Goal: Task Accomplishment & Management: Manage account settings

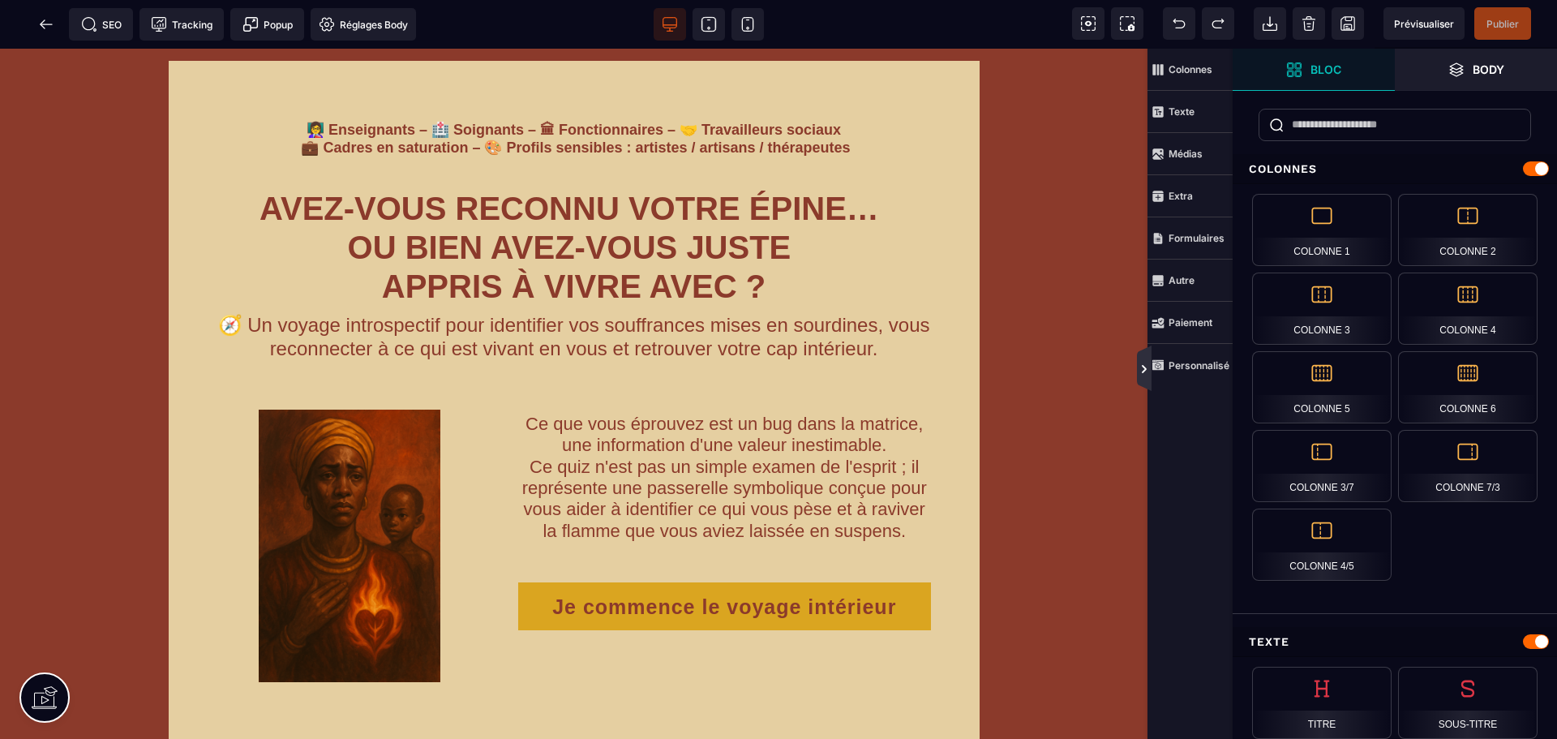
click at [1141, 358] on icon at bounding box center [1144, 367] width 15 height 45
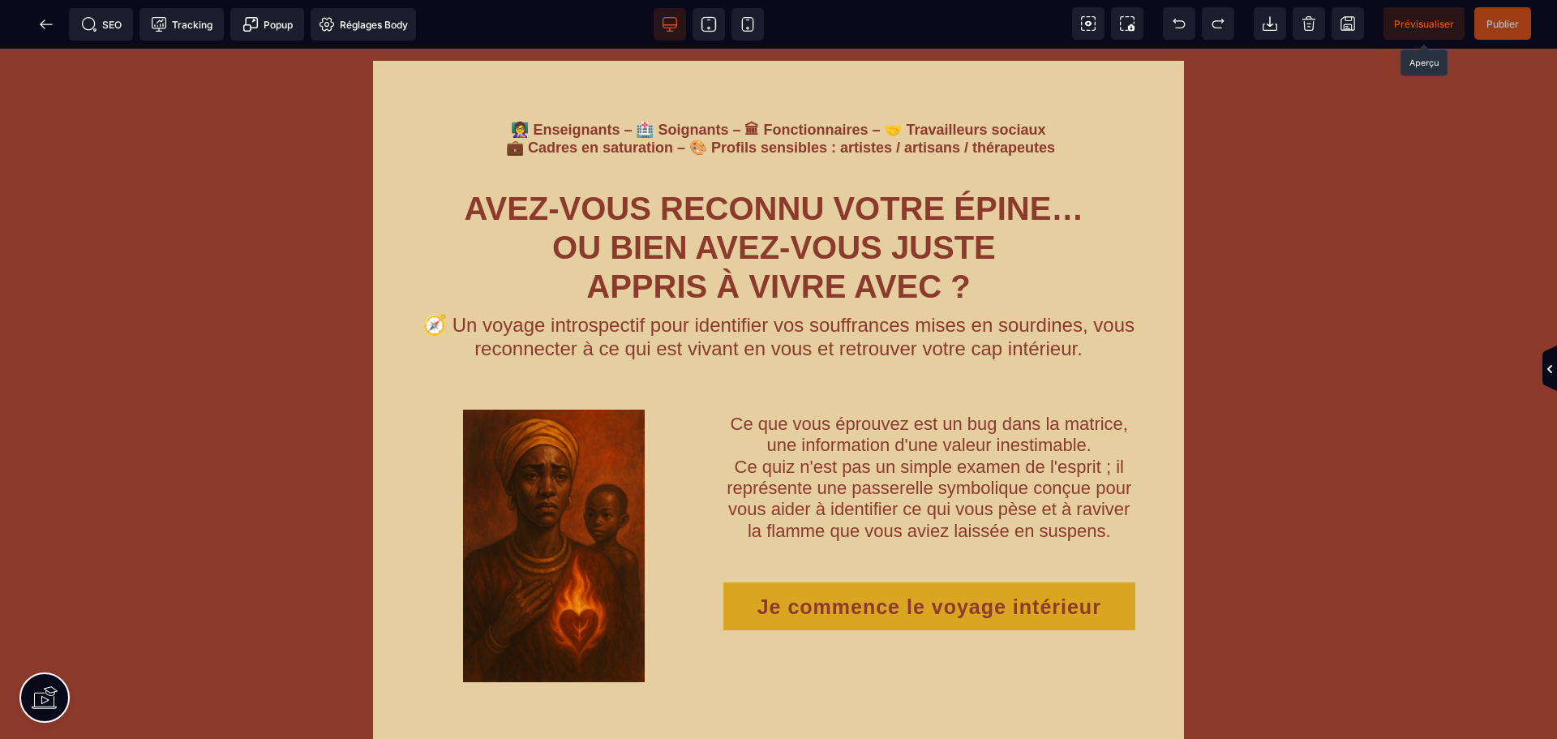
click at [1393, 26] on span "Prévisualiser" at bounding box center [1424, 23] width 81 height 32
click at [41, 22] on icon at bounding box center [46, 24] width 16 height 16
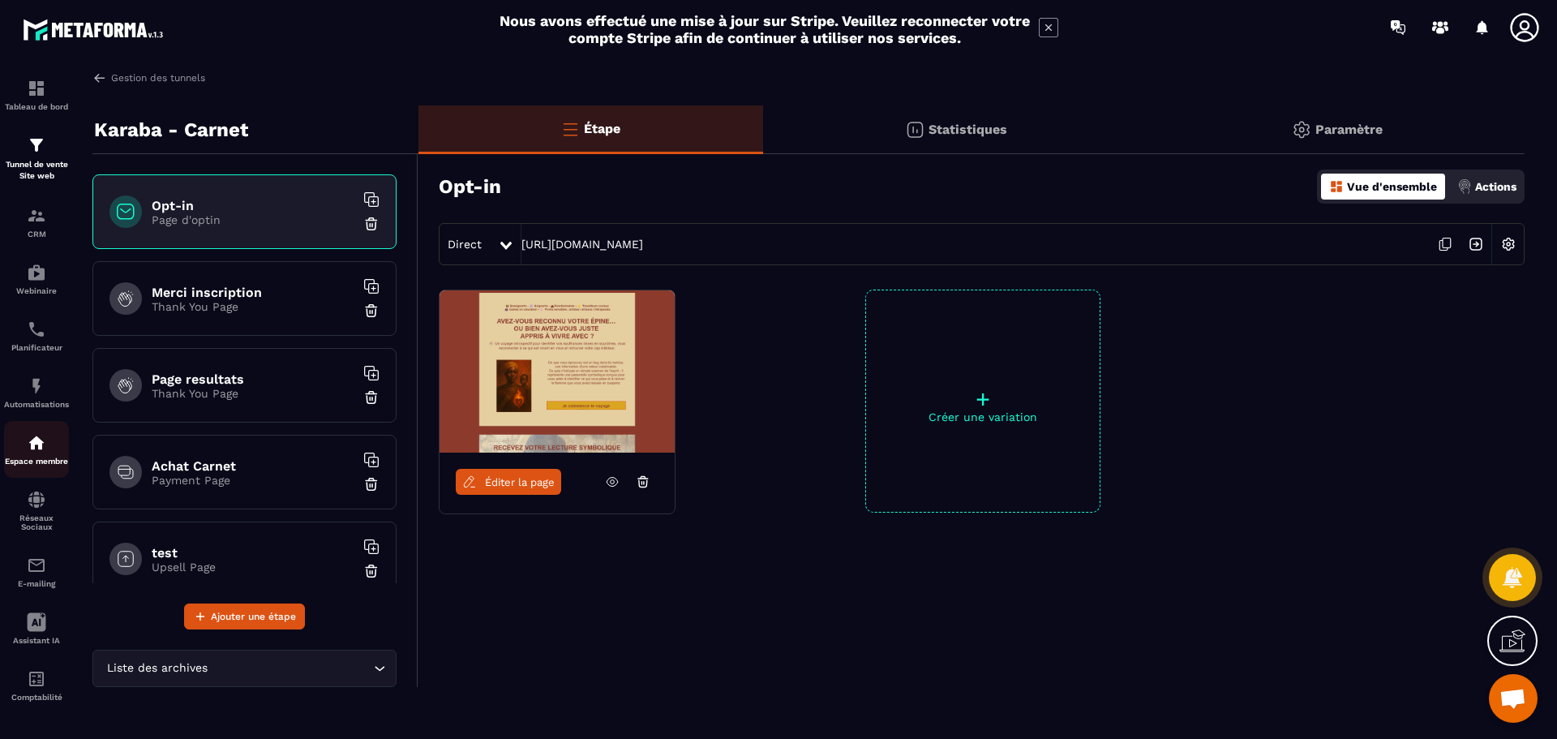
click at [42, 440] on img at bounding box center [36, 442] width 19 height 19
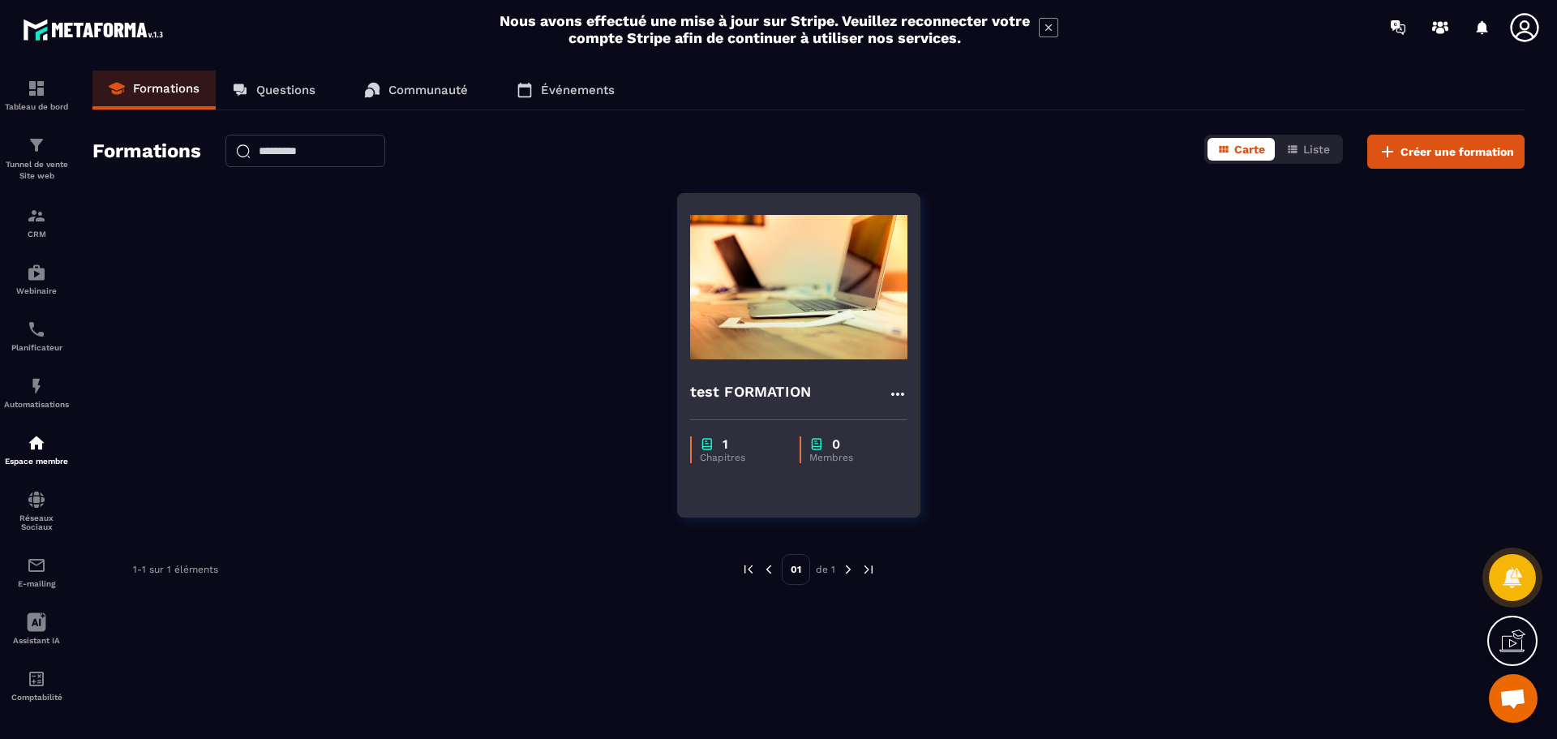
click at [796, 333] on img at bounding box center [798, 287] width 217 height 162
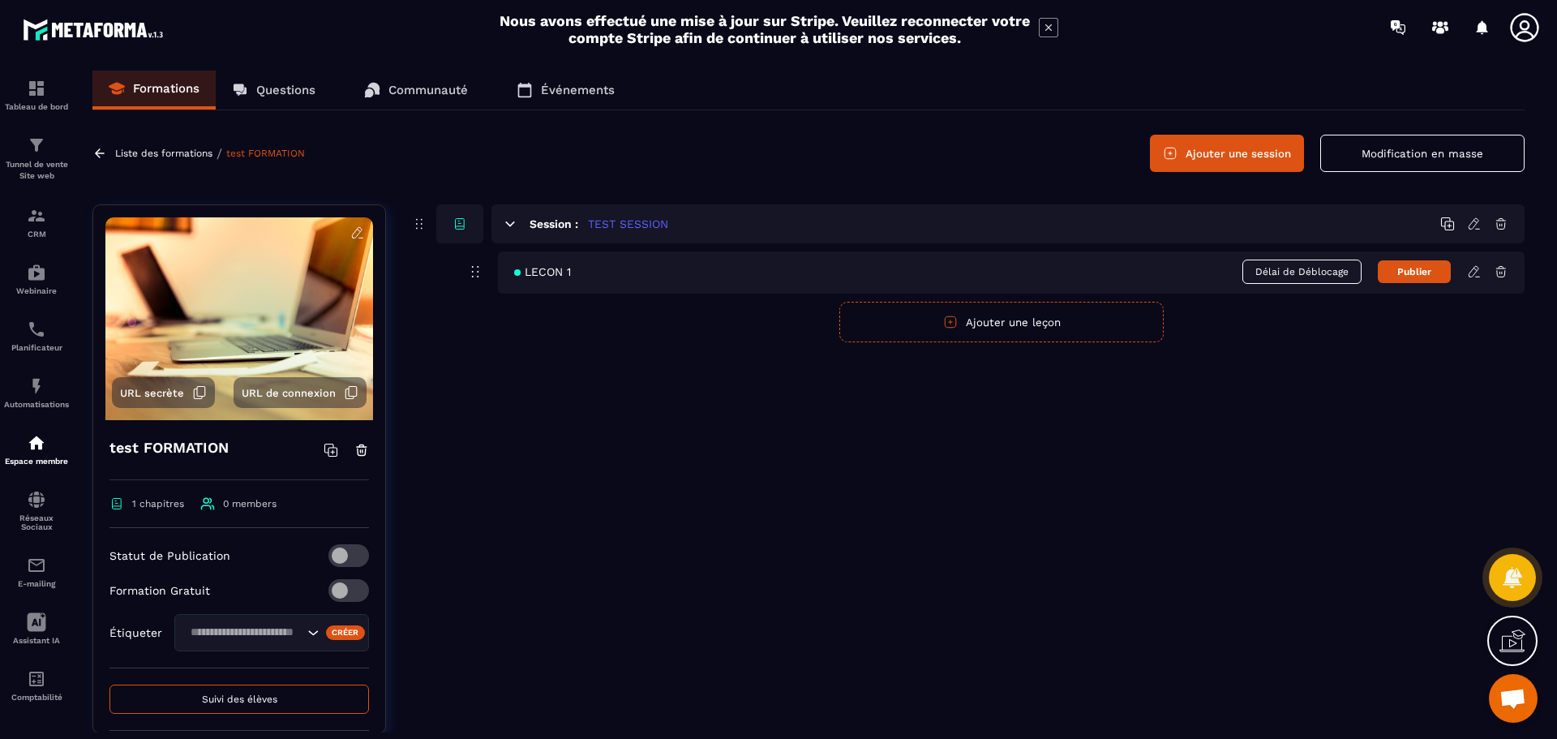
click at [1470, 275] on icon at bounding box center [1474, 271] width 15 height 15
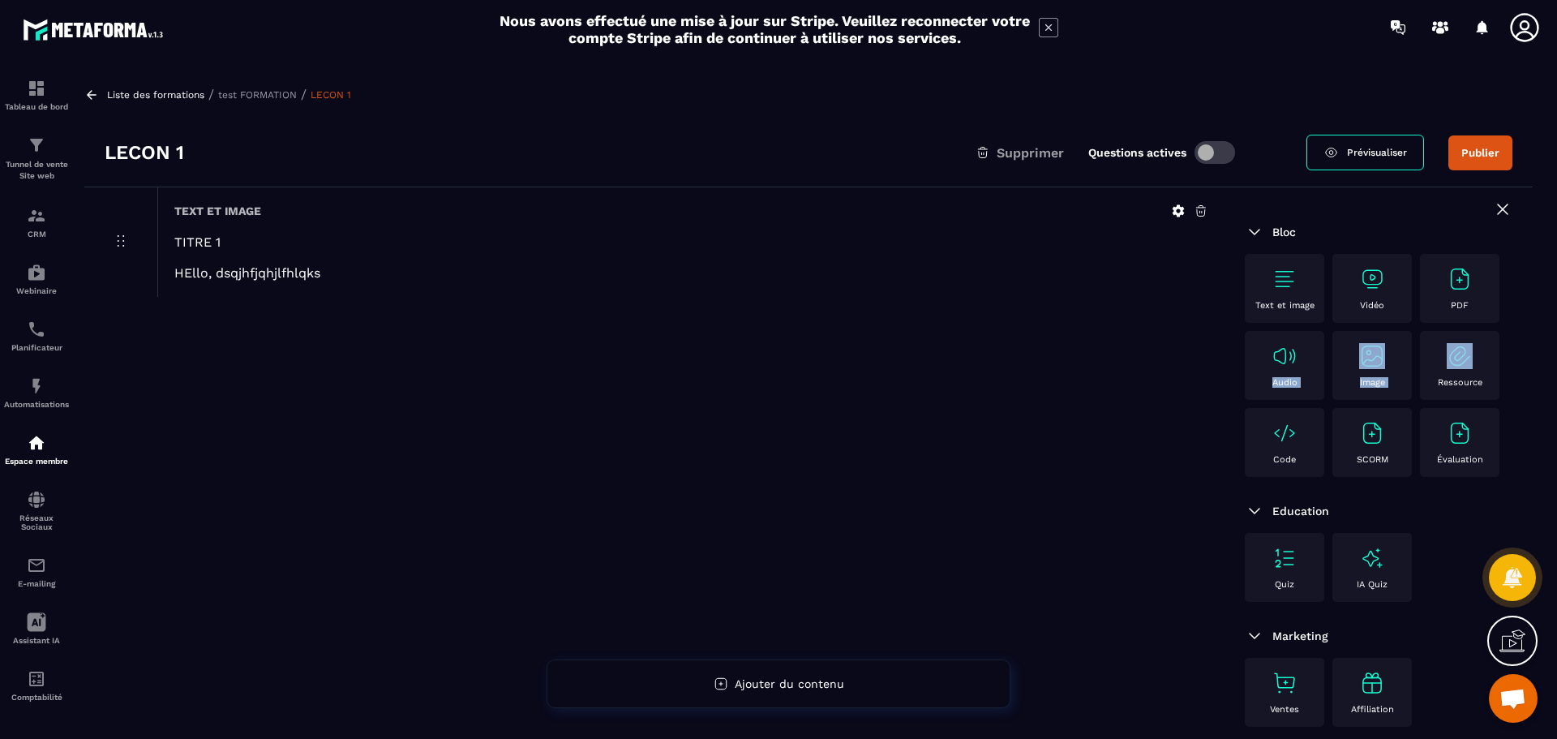
drag, startPoint x: 1474, startPoint y: 356, endPoint x: 1236, endPoint y: 382, distance: 239.9
click at [1236, 382] on div "Bloc Text et image Vidéo PDF Audio Image Ressource Code SCORM Évaluation Educat…" at bounding box center [1379, 479] width 308 height 584
click at [1465, 371] on div "Ressource" at bounding box center [1459, 365] width 63 height 45
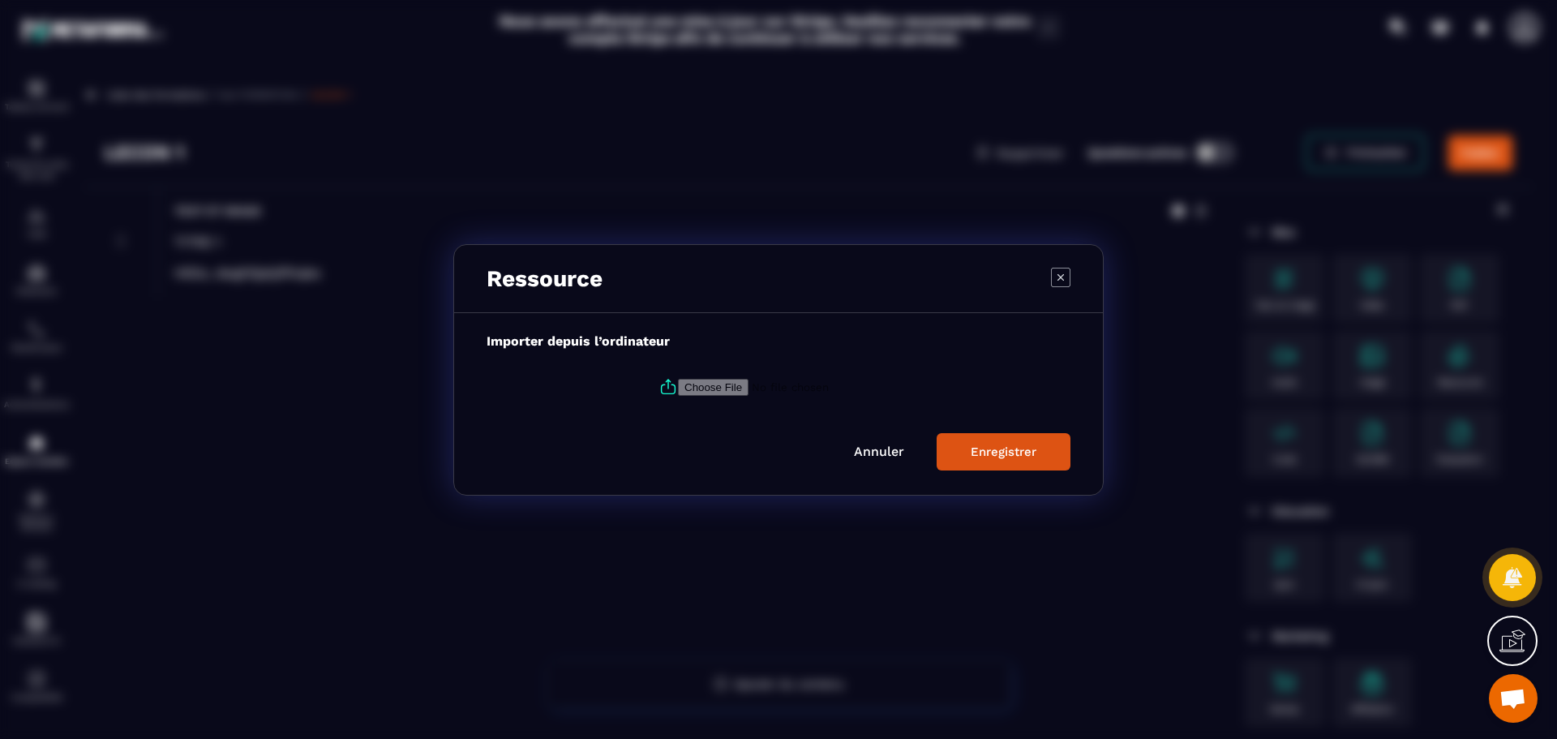
click at [894, 454] on link "Annuler" at bounding box center [879, 451] width 50 height 15
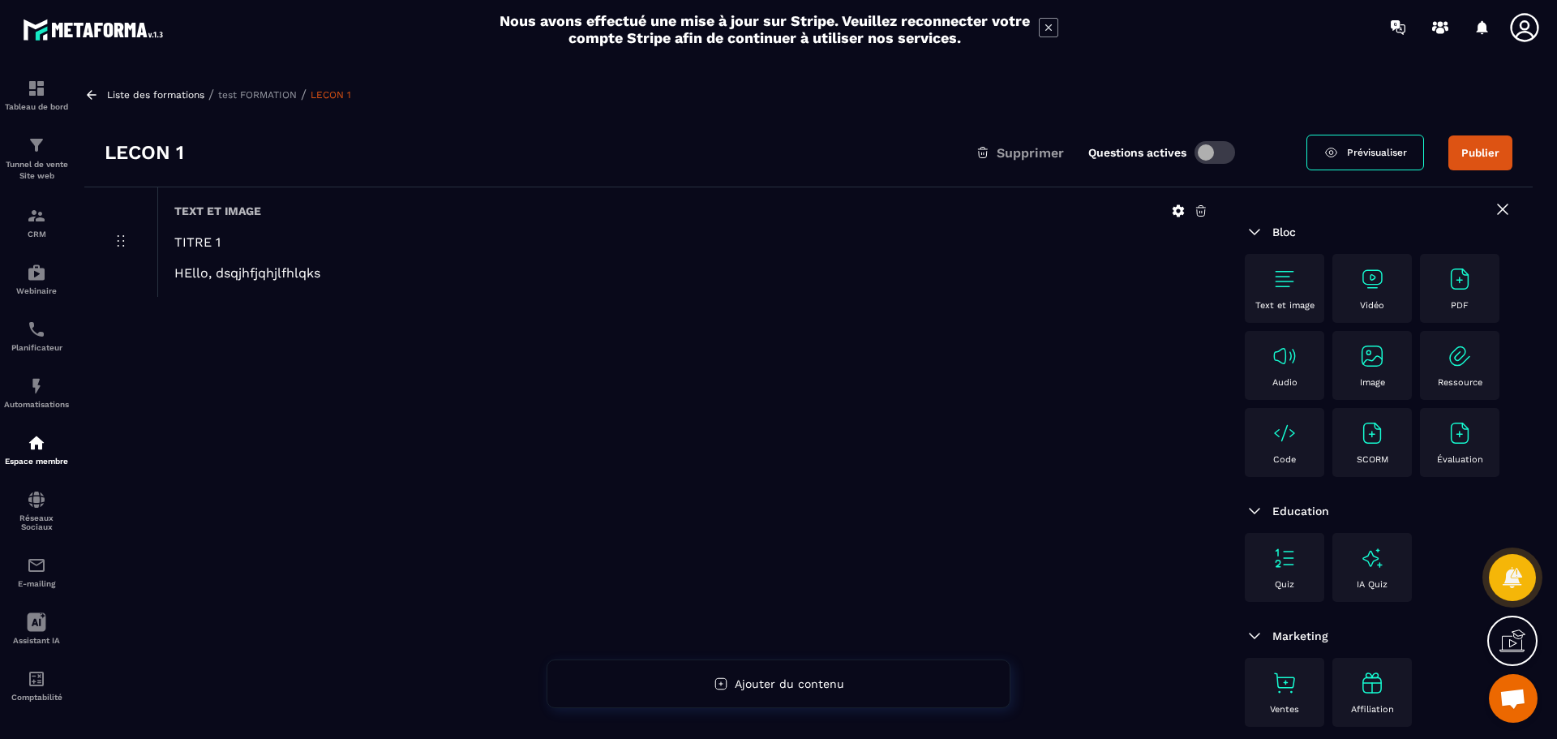
click at [1454, 287] on img at bounding box center [1460, 279] width 26 height 26
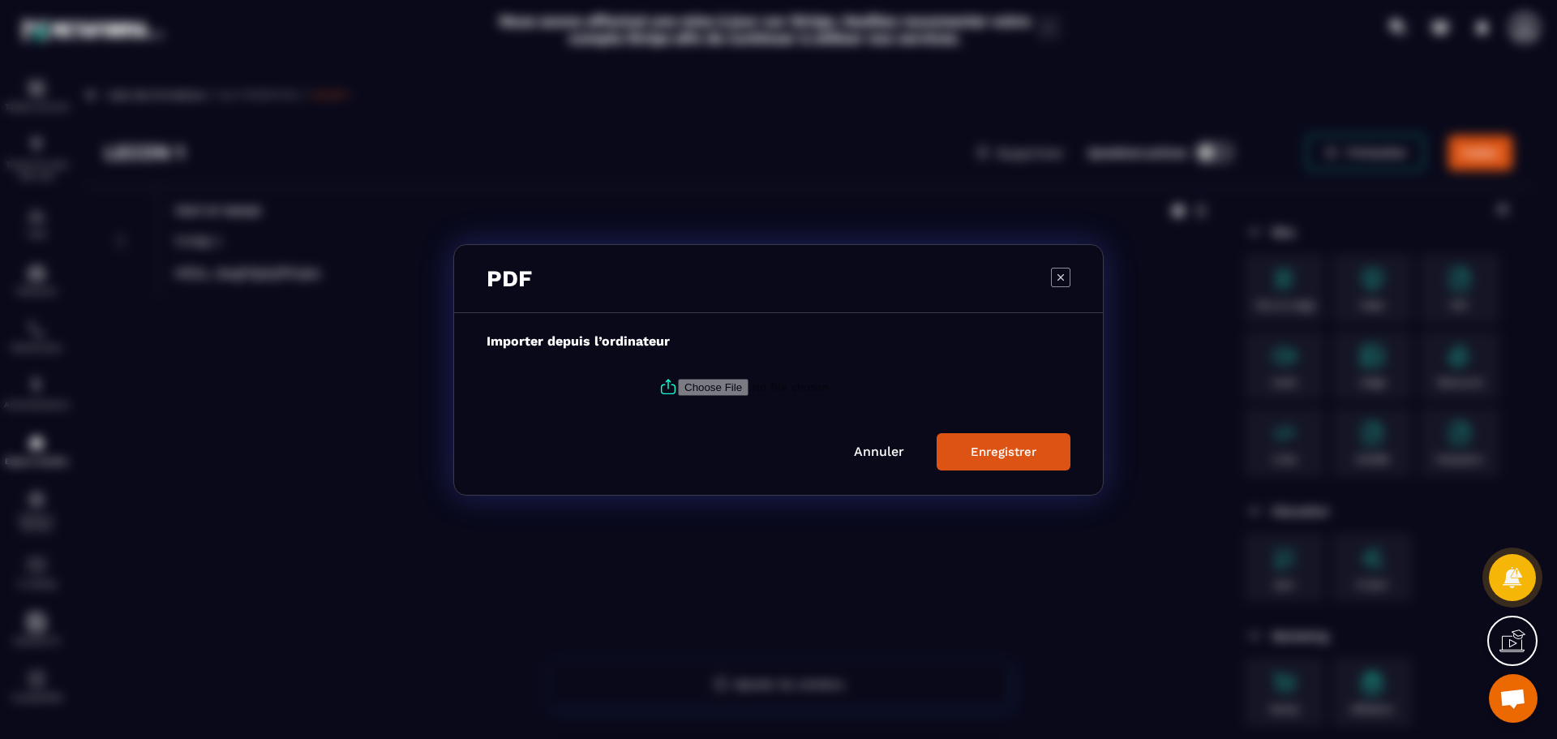
click at [718, 390] on input "Modal window" at bounding box center [788, 386] width 221 height 17
type input "**********"
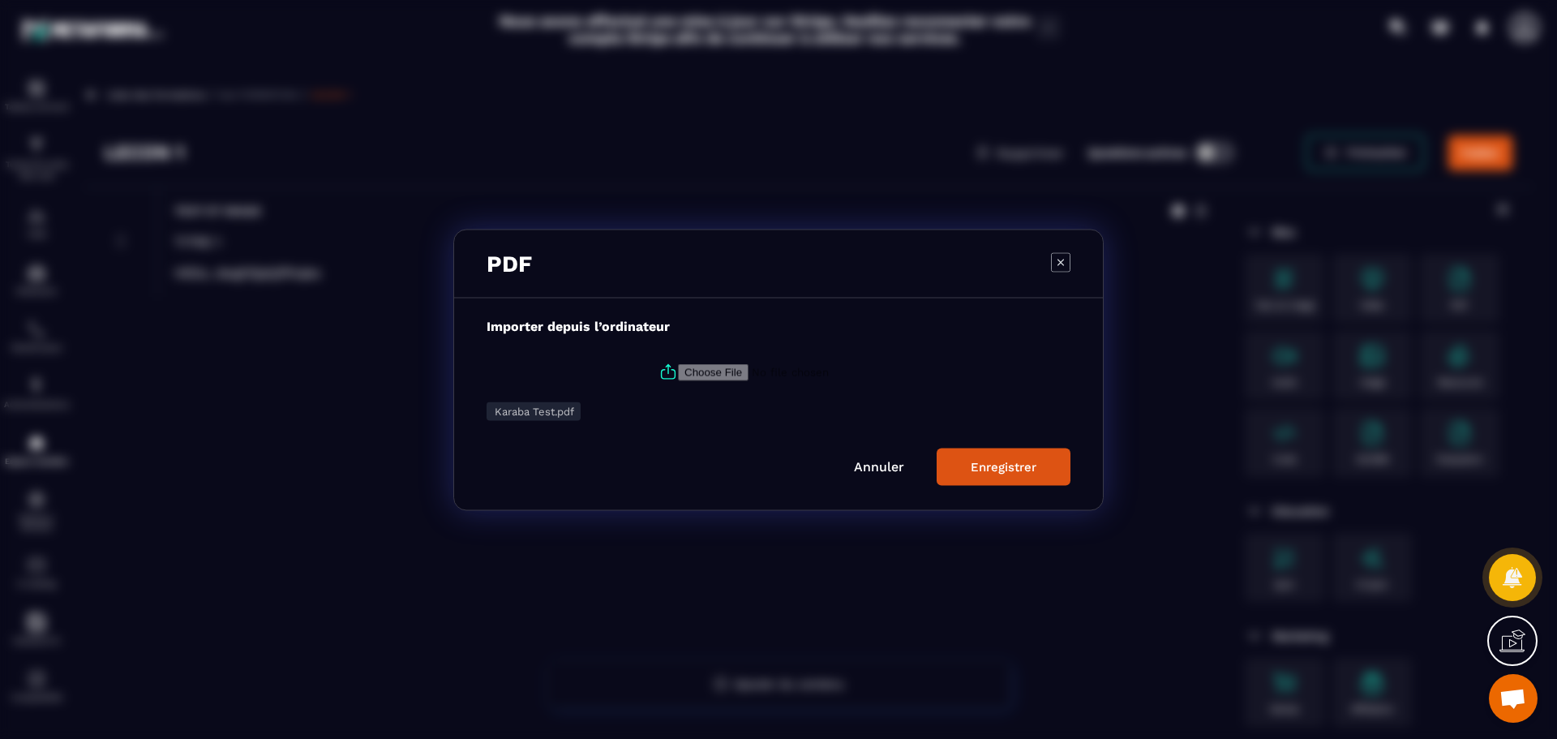
click at [998, 466] on div "Enregistrer" at bounding box center [1004, 466] width 66 height 15
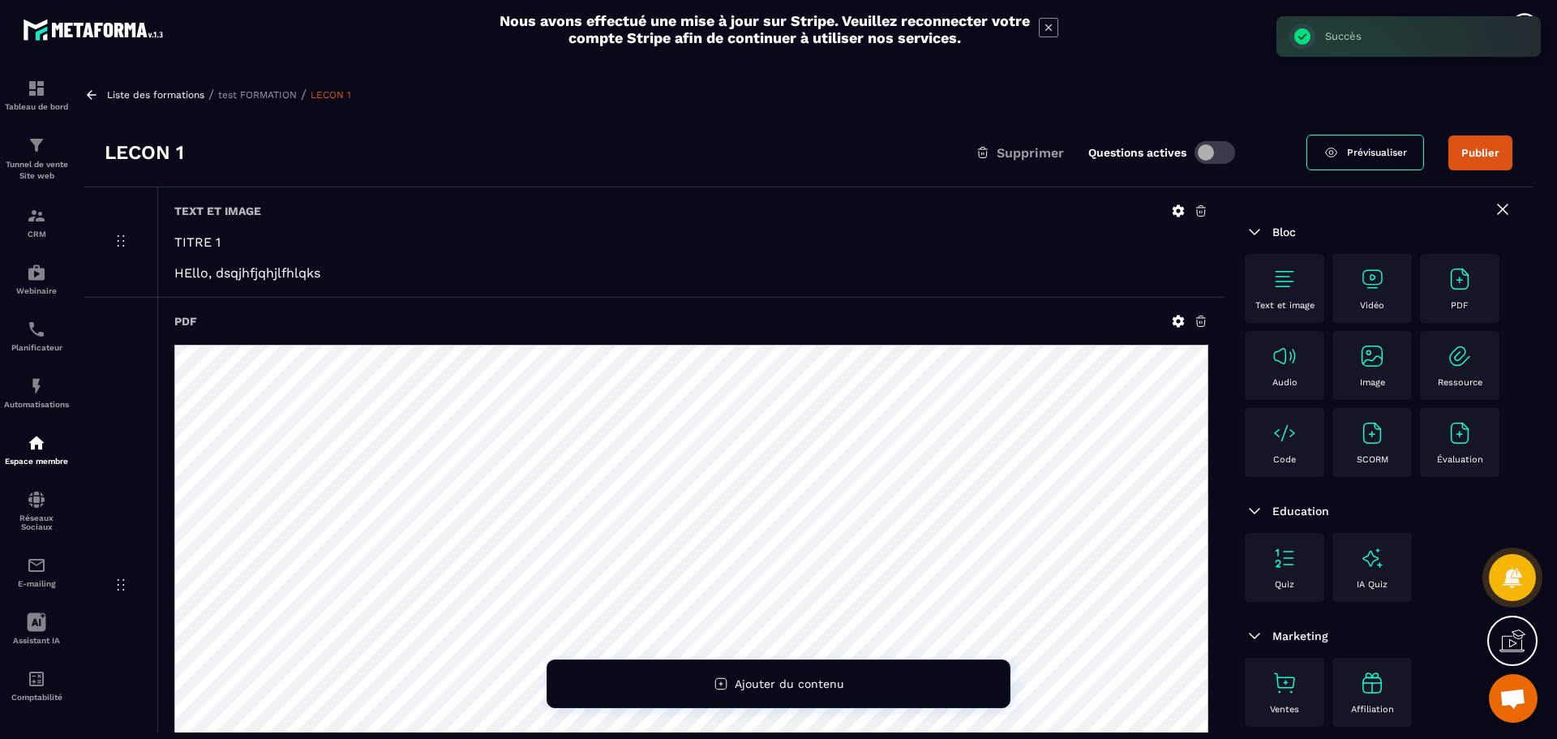
click at [1174, 321] on icon at bounding box center [1178, 321] width 15 height 15
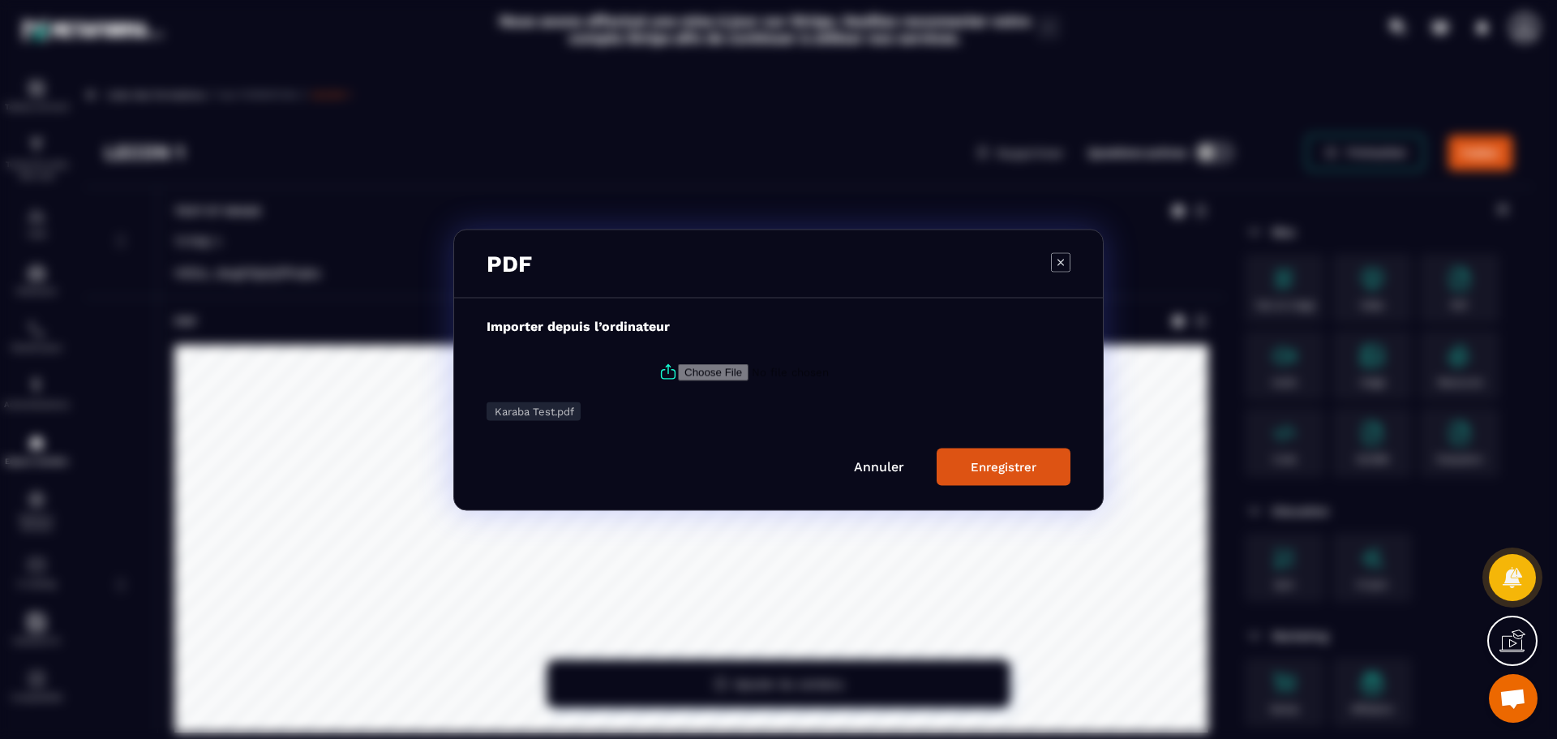
click at [872, 465] on link "Annuler" at bounding box center [879, 465] width 50 height 15
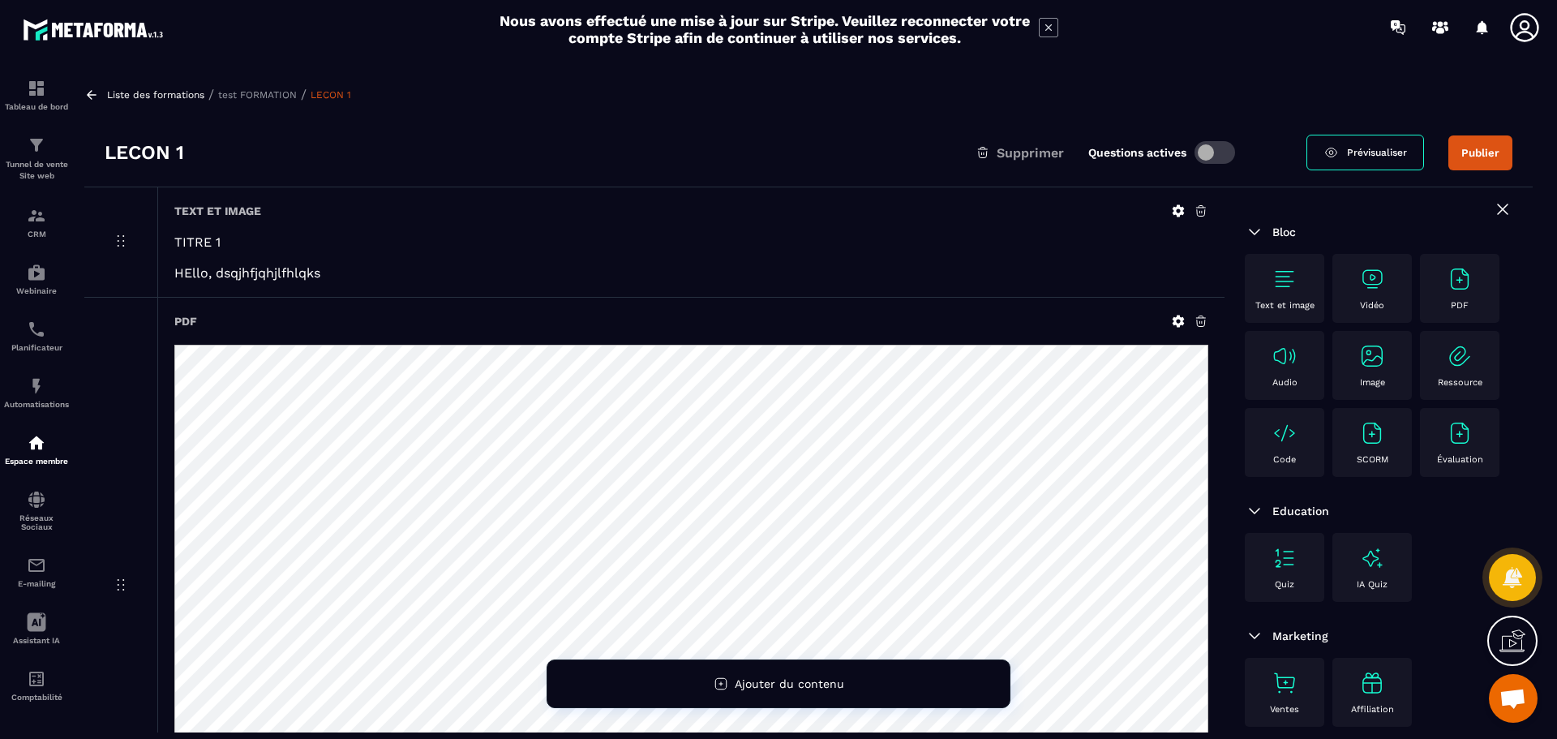
scroll to position [224, 0]
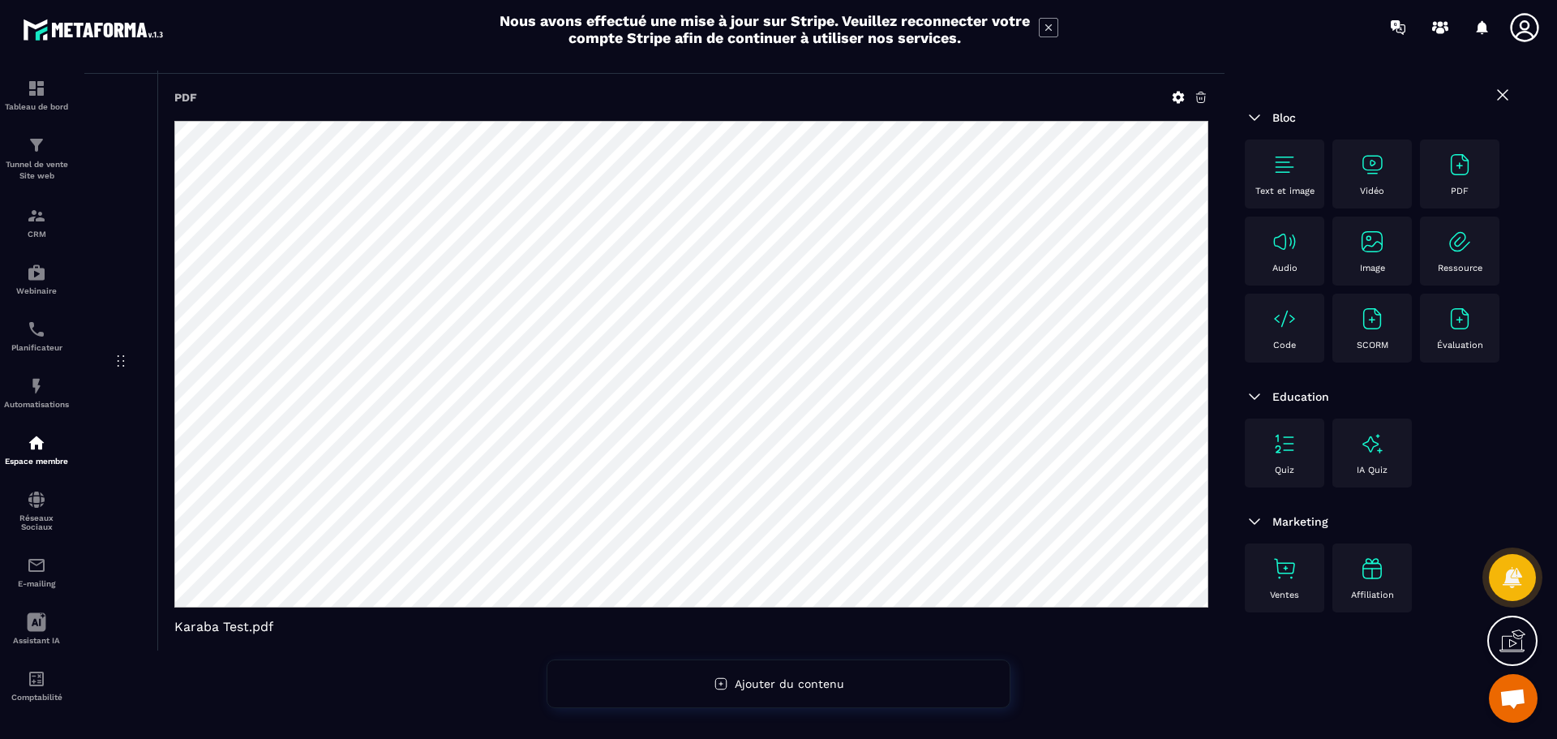
click at [1508, 695] on span "Ouvrir le chat" at bounding box center [1513, 700] width 27 height 23
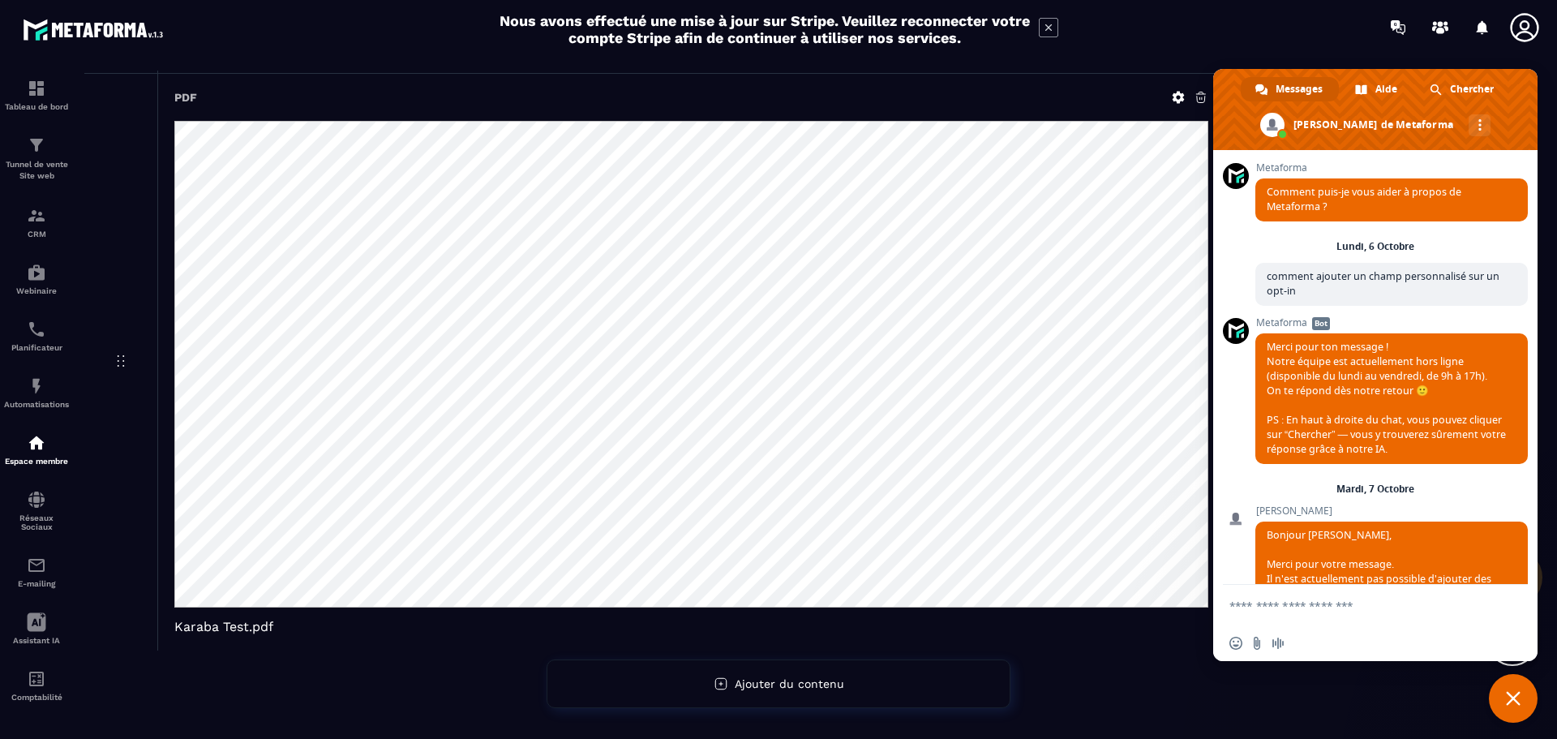
click at [1309, 597] on form at bounding box center [1358, 607] width 256 height 44
click at [1313, 607] on textarea "Entrez votre message..." at bounding box center [1358, 606] width 256 height 15
drag, startPoint x: 1309, startPoint y: 621, endPoint x: 1315, endPoint y: 612, distance: 10.6
click at [1309, 621] on form at bounding box center [1358, 607] width 256 height 44
click at [1315, 606] on textarea "Entrez votre message..." at bounding box center [1358, 606] width 256 height 15
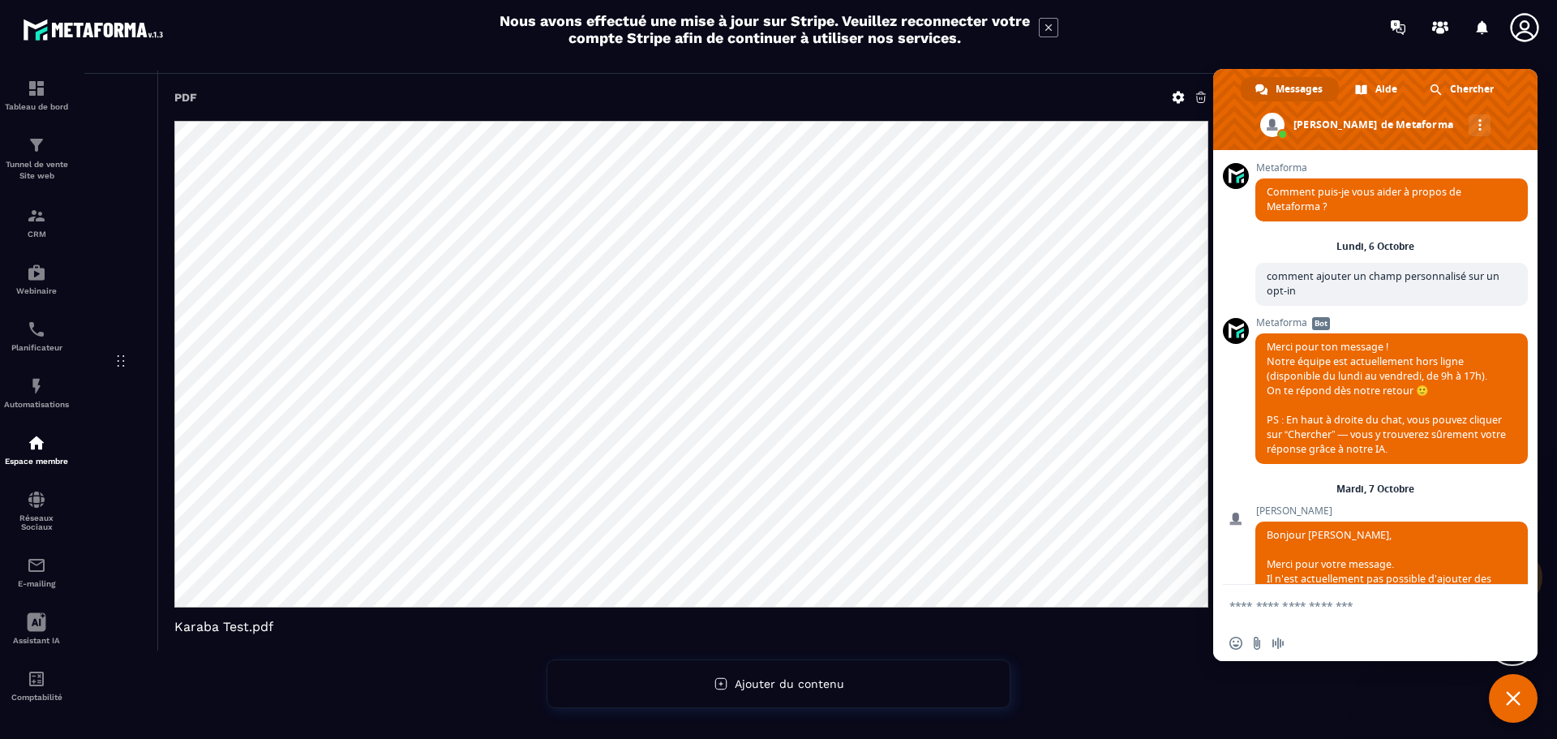
paste textarea "**********"
type textarea "**********"
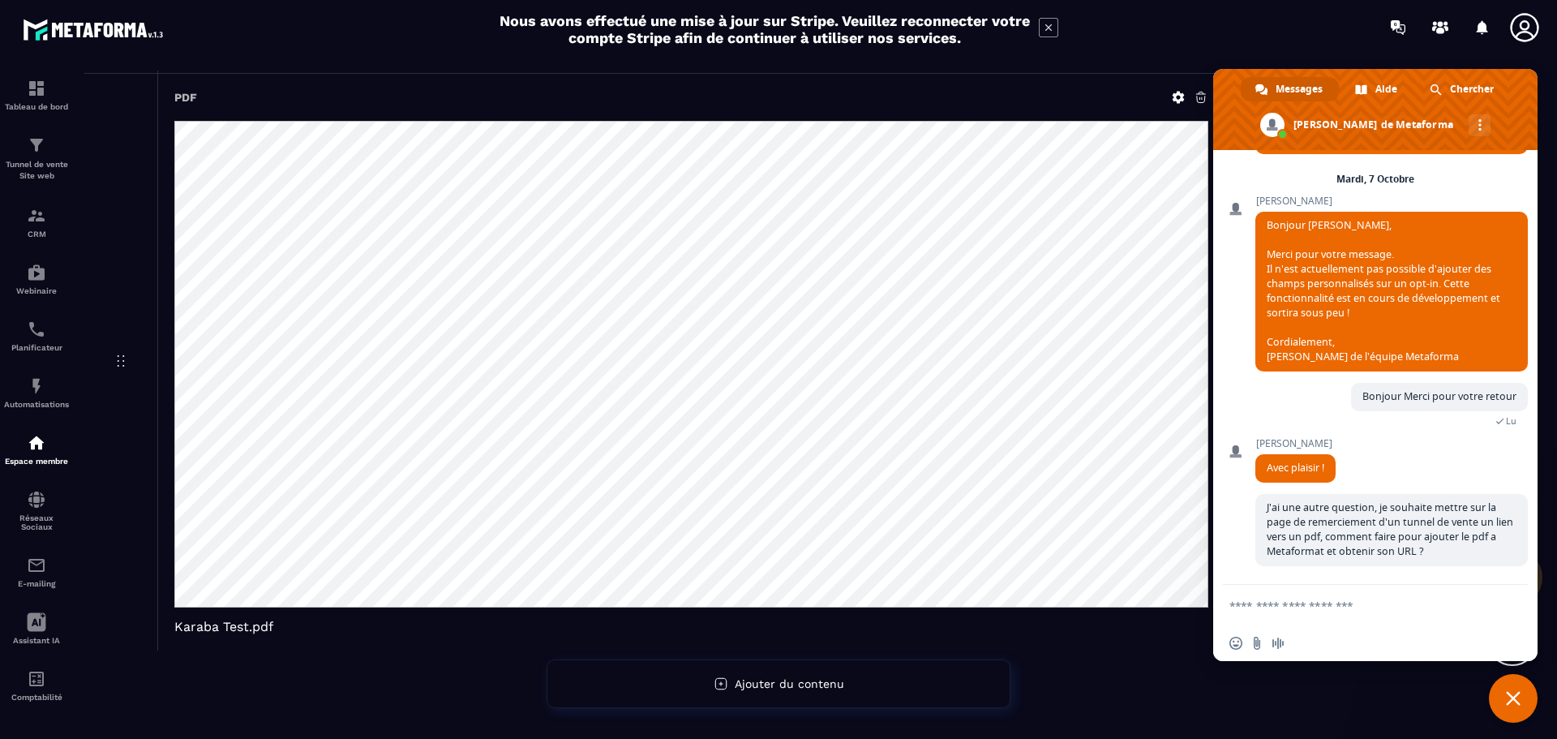
scroll to position [310, 0]
click at [47, 170] on p "Tunnel de vente Site web" at bounding box center [36, 170] width 65 height 23
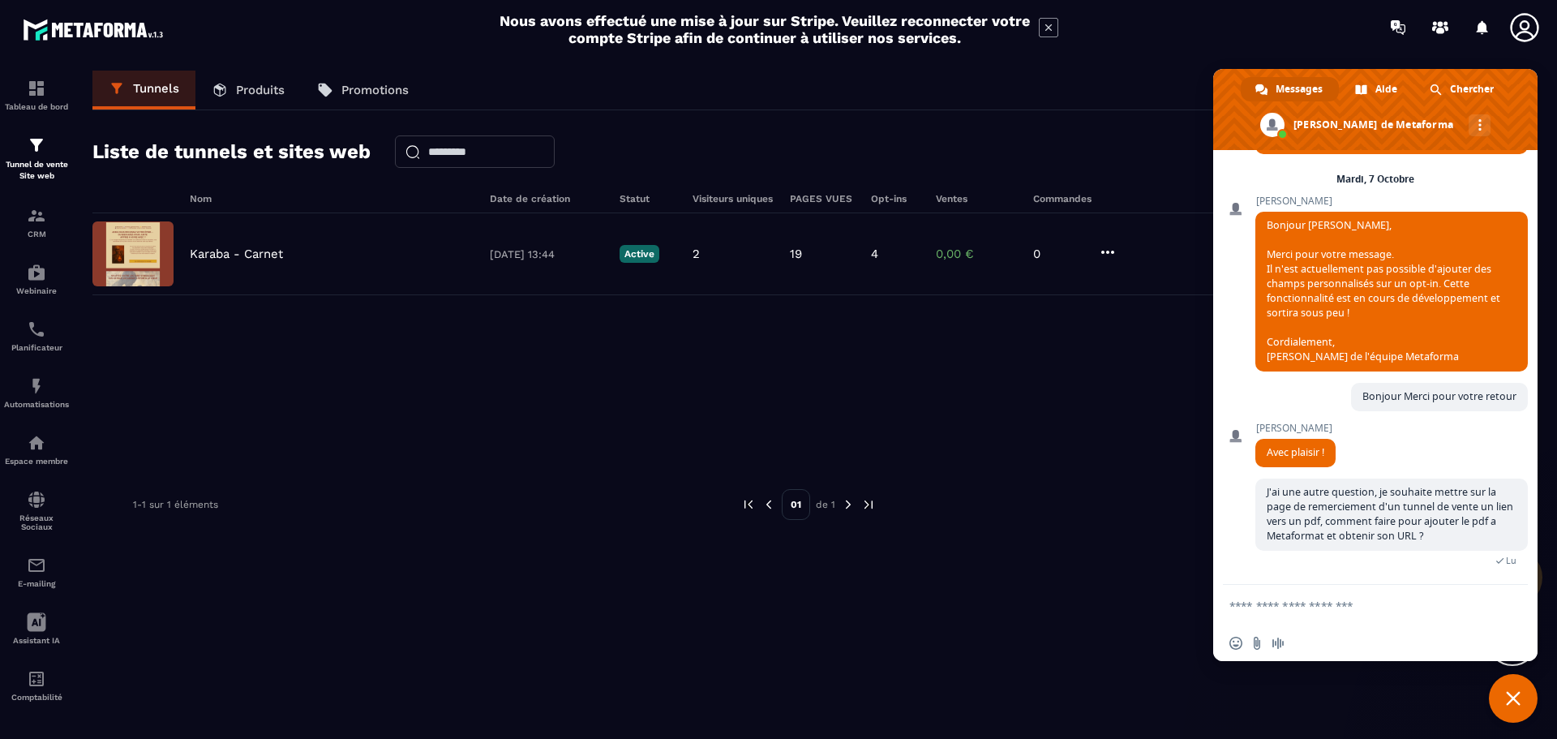
scroll to position [328, 0]
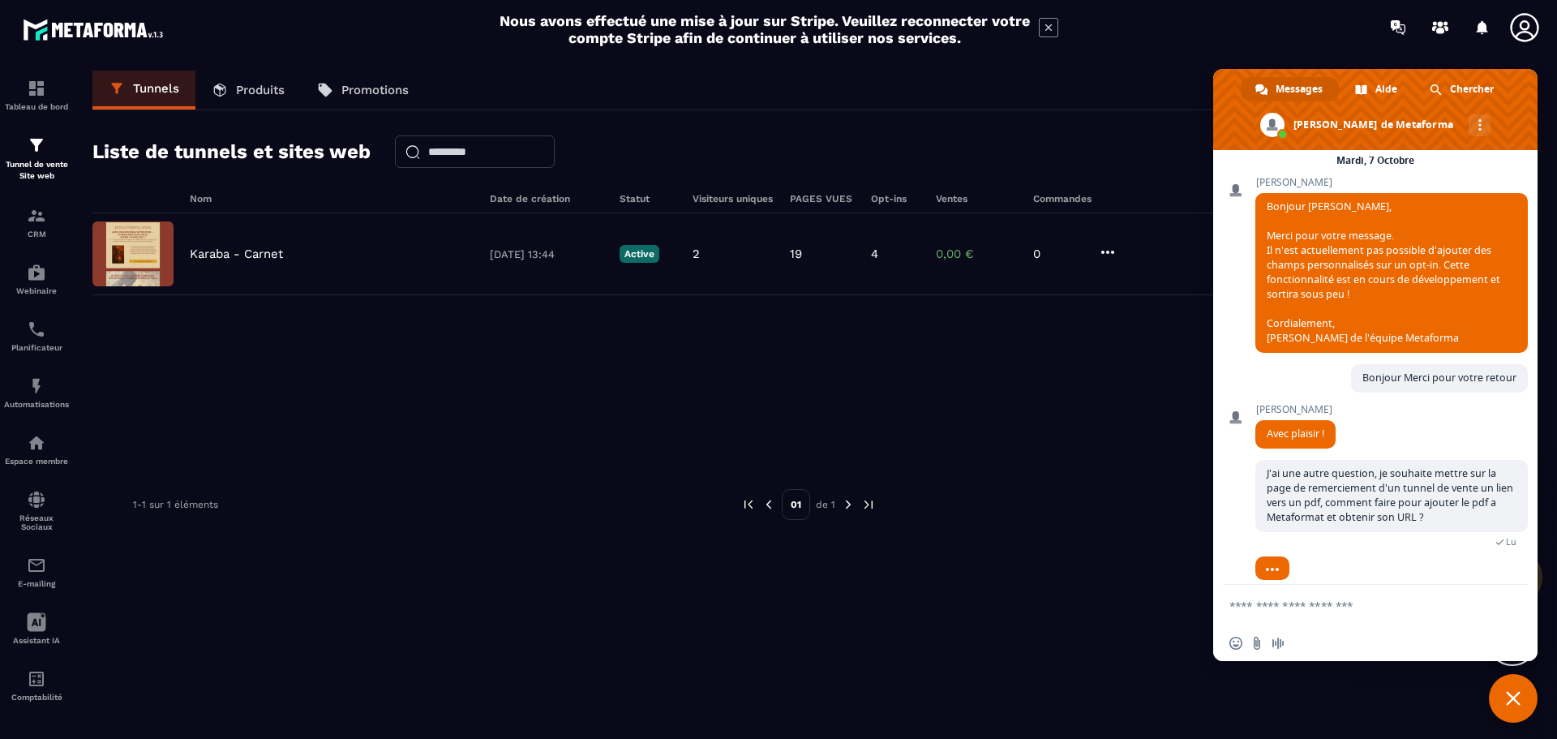
click at [511, 332] on div "Karaba - Carnet [DATE] 13:44 Active 2 19 4 0,00 € 0" at bounding box center [808, 334] width 1432 height 243
click at [552, 92] on div "Tunnels Produits Promotions" at bounding box center [808, 91] width 1432 height 40
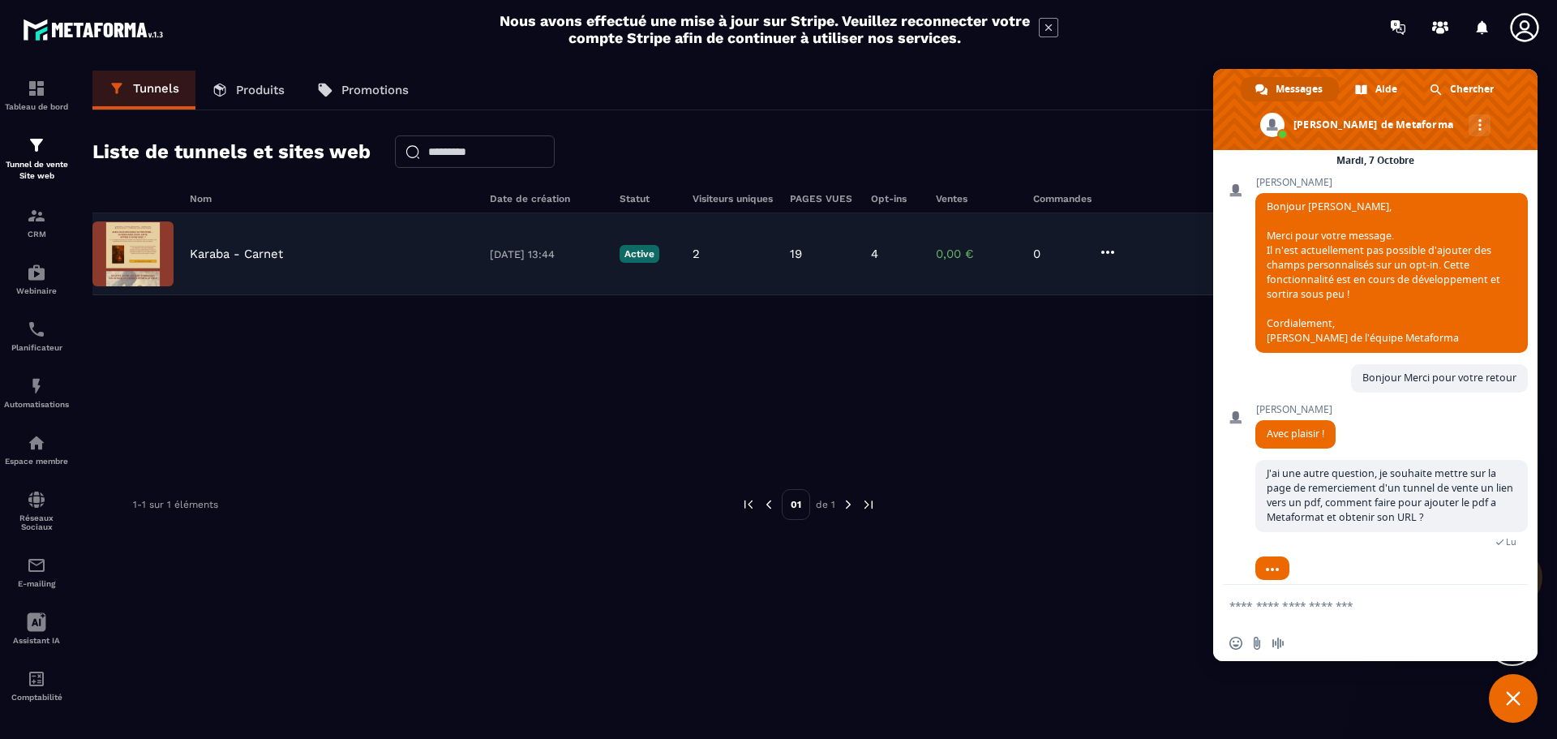
click at [233, 256] on p "Karaba - Carnet" at bounding box center [236, 254] width 93 height 15
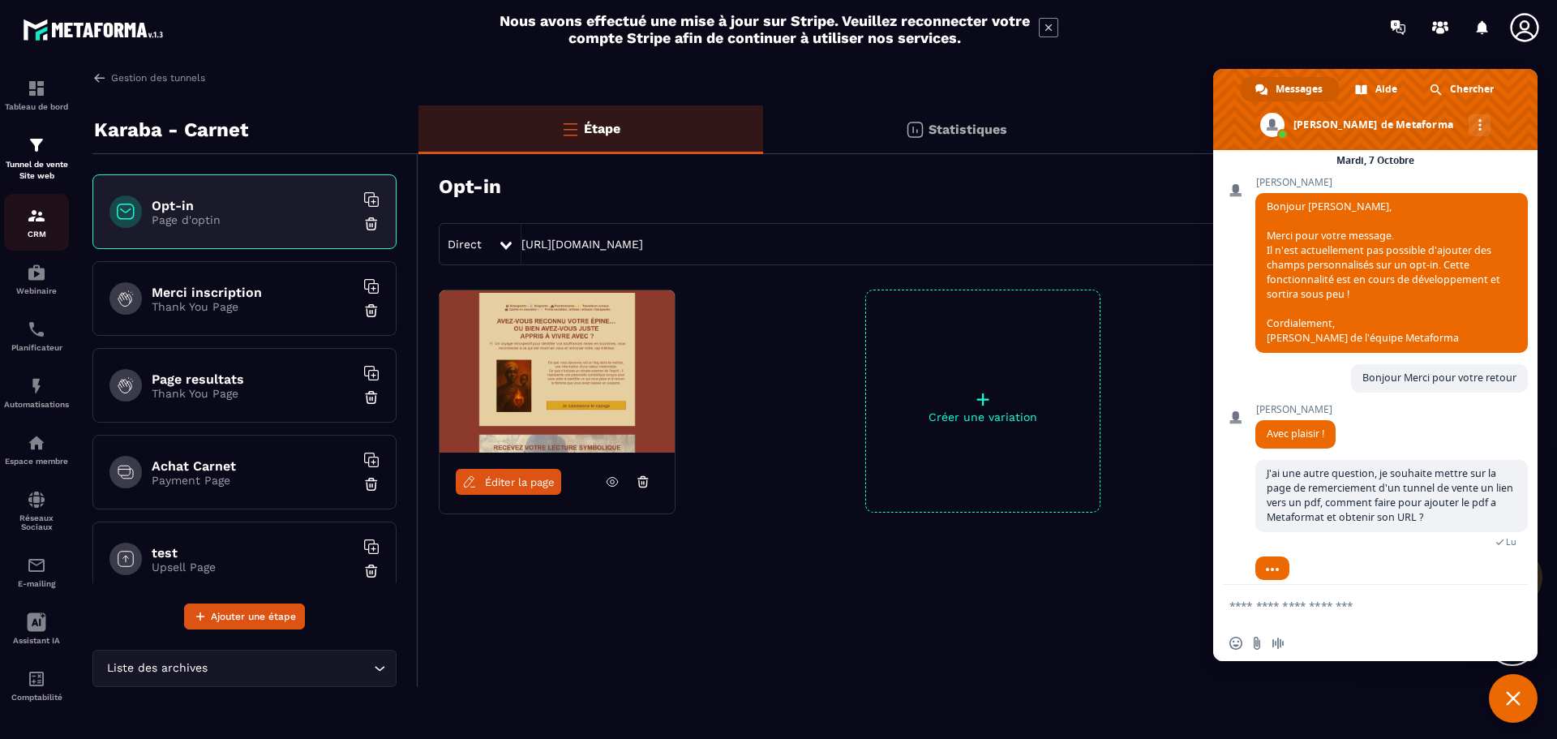
click at [46, 230] on p "CRM" at bounding box center [36, 234] width 65 height 9
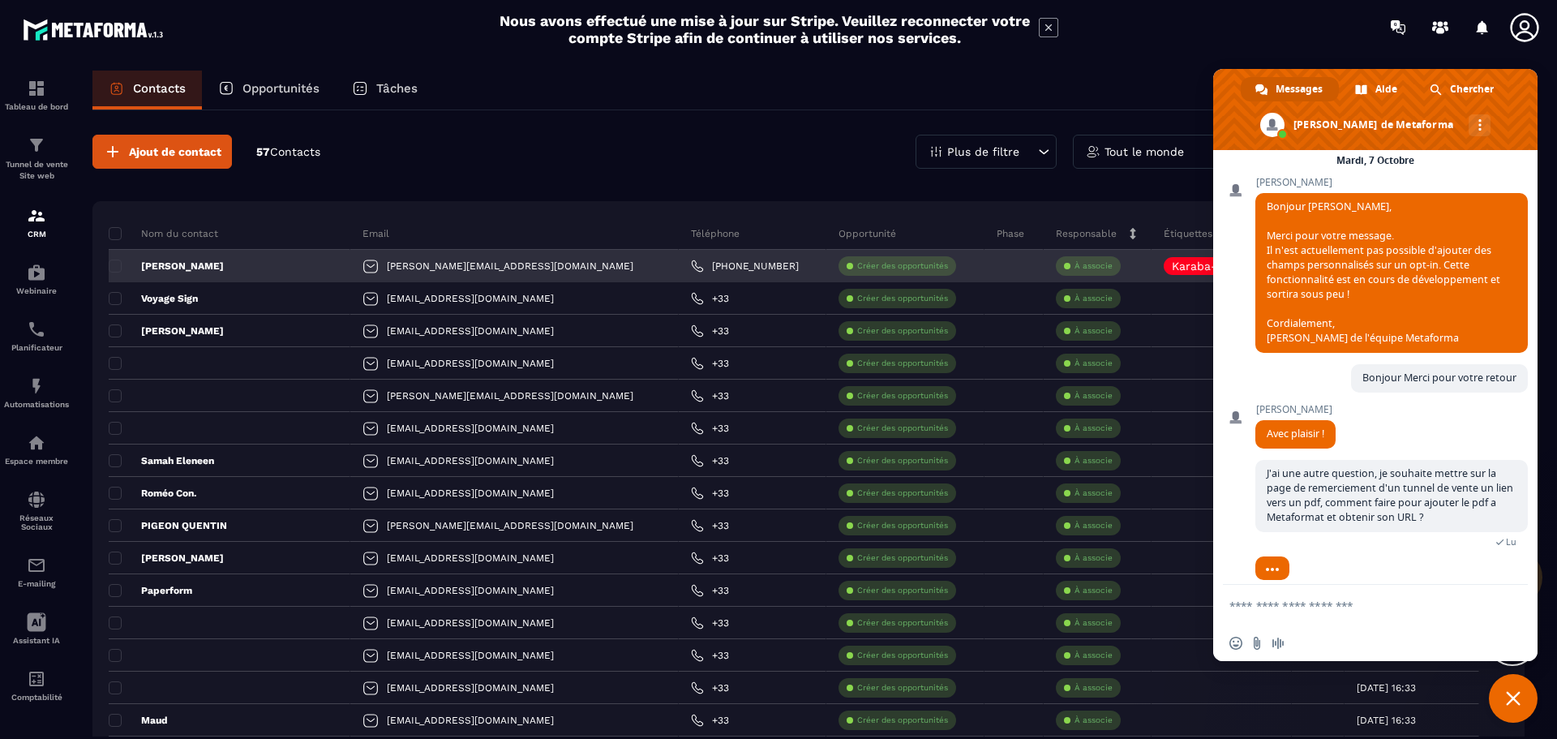
click at [204, 270] on p "[PERSON_NAME]" at bounding box center [166, 266] width 115 height 13
